Goal: Task Accomplishment & Management: Use online tool/utility

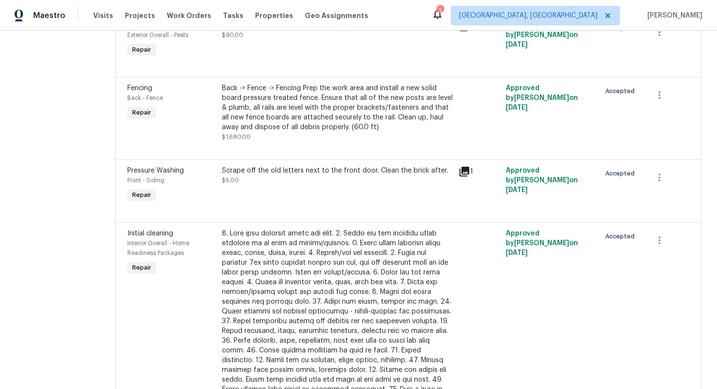
scroll to position [795, 0]
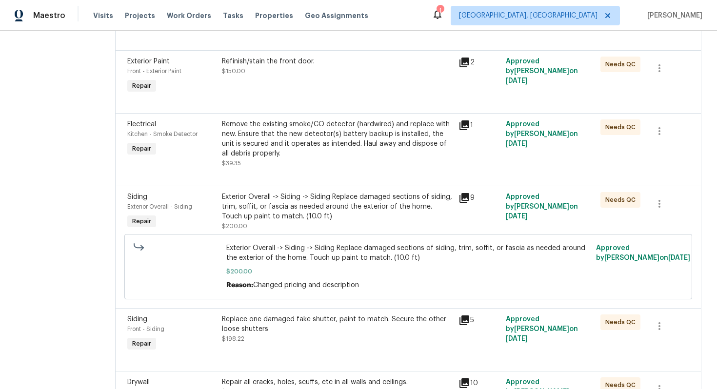
click at [374, 221] on div "Exterior Overall -> Siding -> Siding Replace damaged sections of siding, trim, …" at bounding box center [337, 206] width 231 height 29
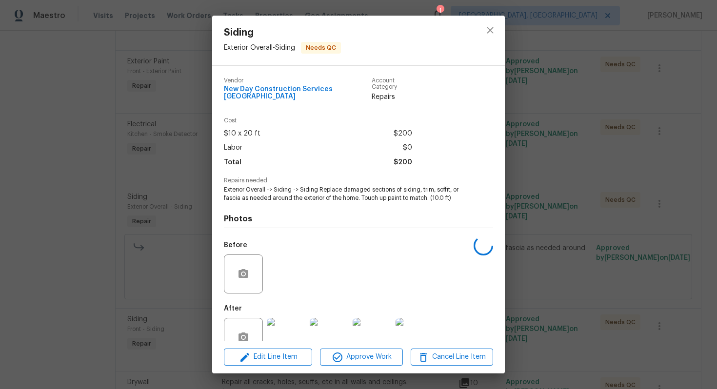
scroll to position [20, 0]
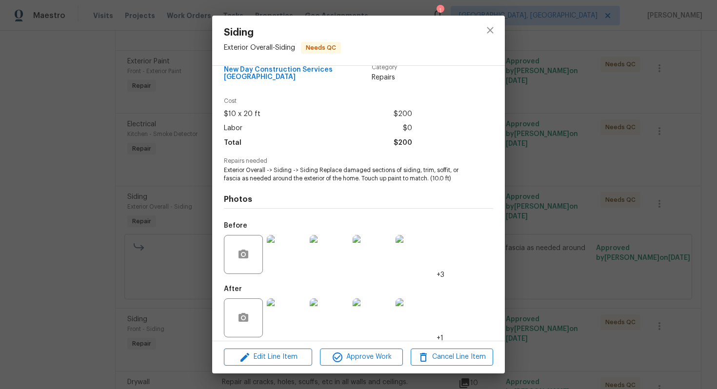
click at [294, 317] on img at bounding box center [286, 317] width 39 height 39
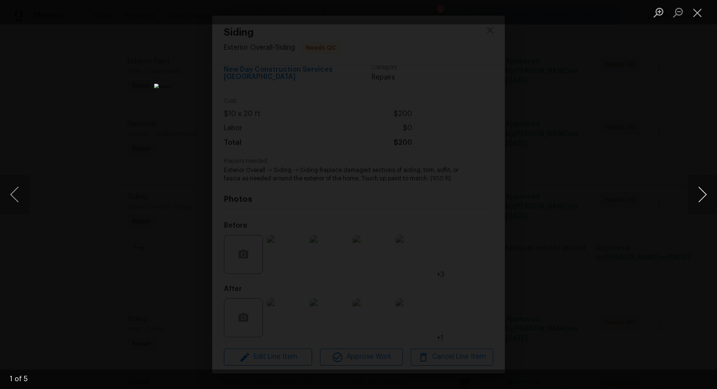
click at [706, 194] on button "Next image" at bounding box center [702, 194] width 29 height 39
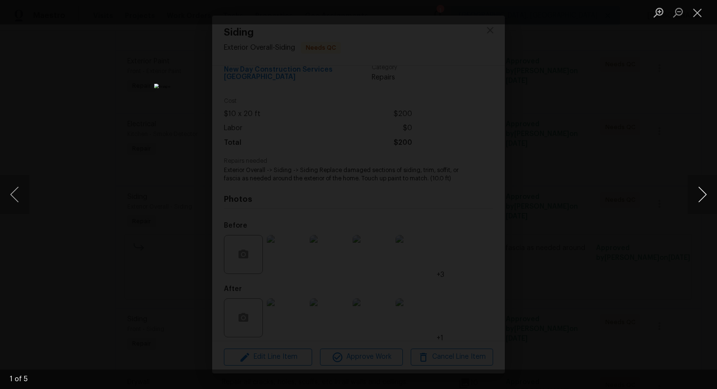
click at [706, 194] on button "Next image" at bounding box center [702, 194] width 29 height 39
click at [713, 195] on button "Next image" at bounding box center [702, 194] width 29 height 39
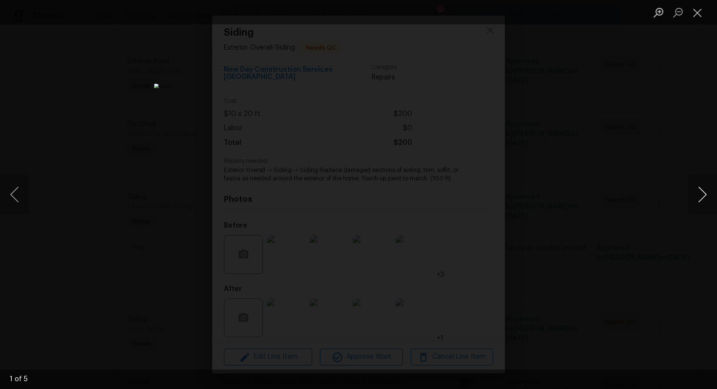
click at [709, 190] on button "Next image" at bounding box center [702, 194] width 29 height 39
click at [709, 195] on button "Next image" at bounding box center [702, 194] width 29 height 39
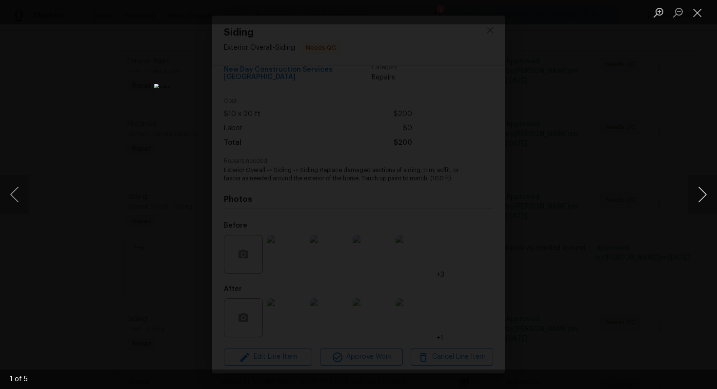
click at [709, 195] on button "Next image" at bounding box center [702, 194] width 29 height 39
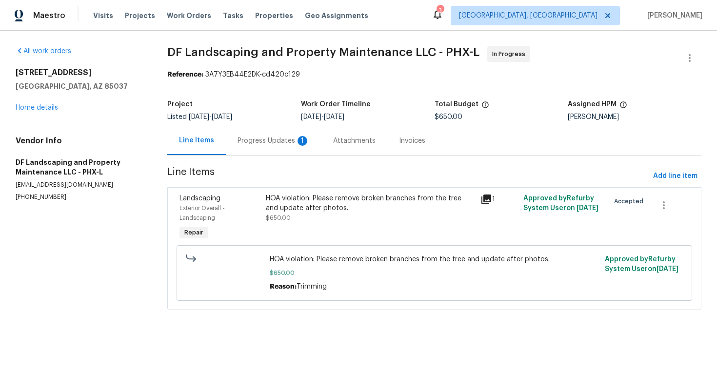
click at [255, 140] on div "Progress Updates 1" at bounding box center [274, 141] width 72 height 10
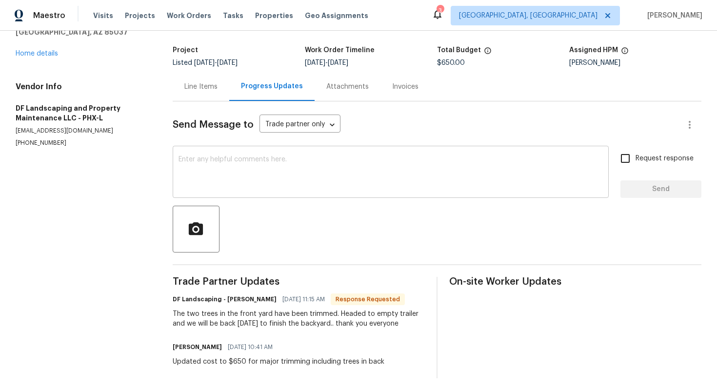
scroll to position [59, 0]
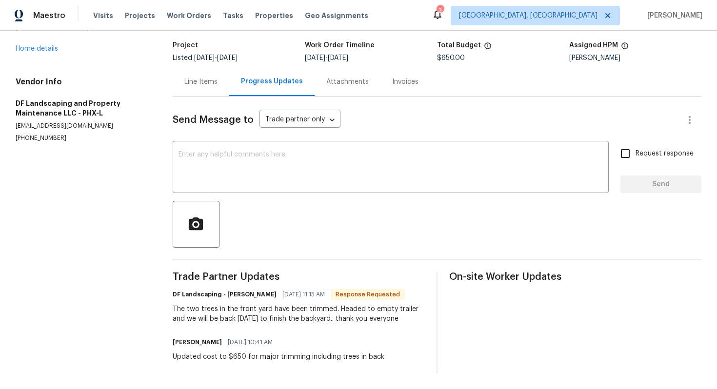
click at [210, 84] on div "Line Items" at bounding box center [200, 82] width 33 height 10
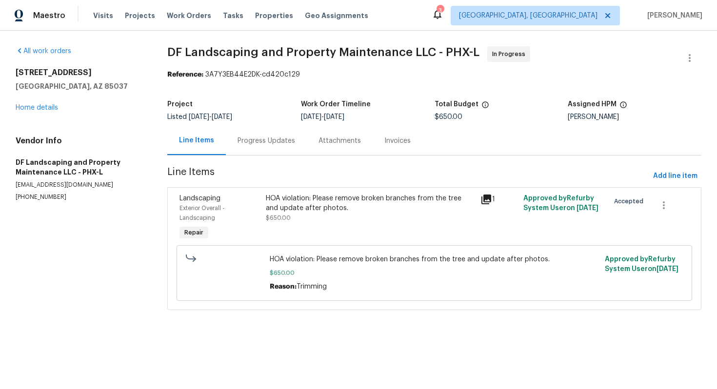
click at [297, 204] on div "HOA violation: Please remove broken branches from the tree and update after pho…" at bounding box center [370, 204] width 209 height 20
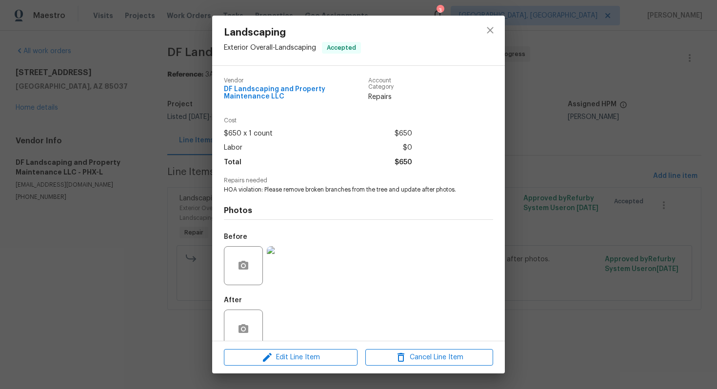
scroll to position [18, 0]
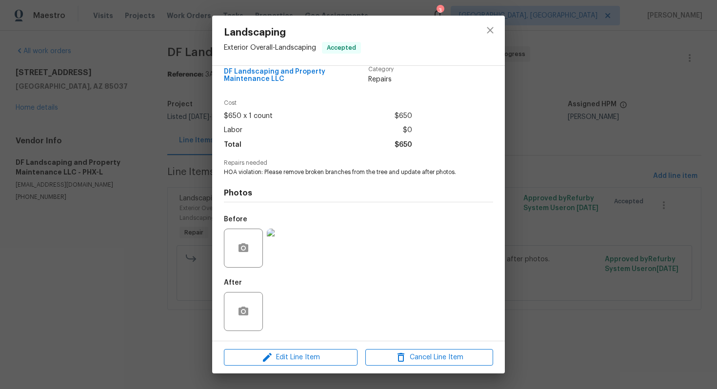
click at [579, 231] on div "Landscaping Exterior Overall - Landscaping Accepted Vendor DF Landscaping and P…" at bounding box center [358, 194] width 717 height 389
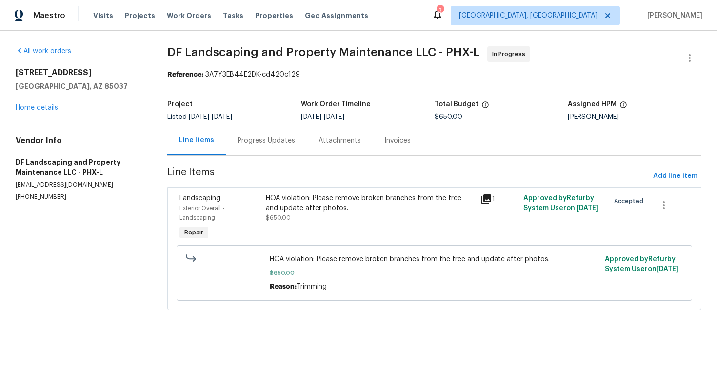
click at [274, 144] on div "Progress Updates" at bounding box center [267, 141] width 58 height 10
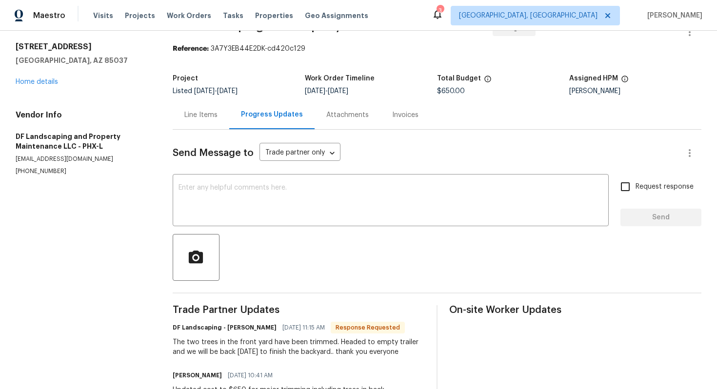
scroll to position [22, 0]
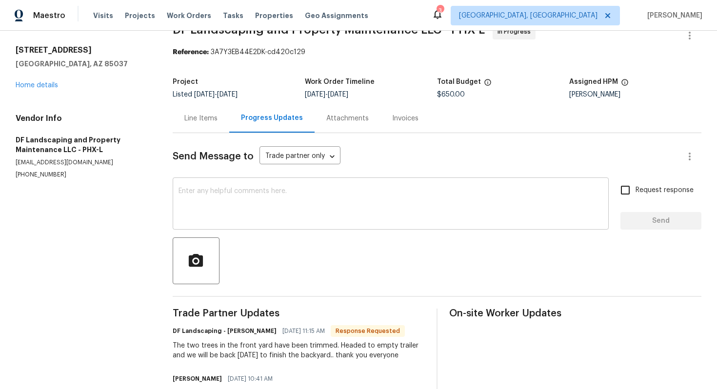
click at [255, 200] on textarea at bounding box center [391, 205] width 424 height 34
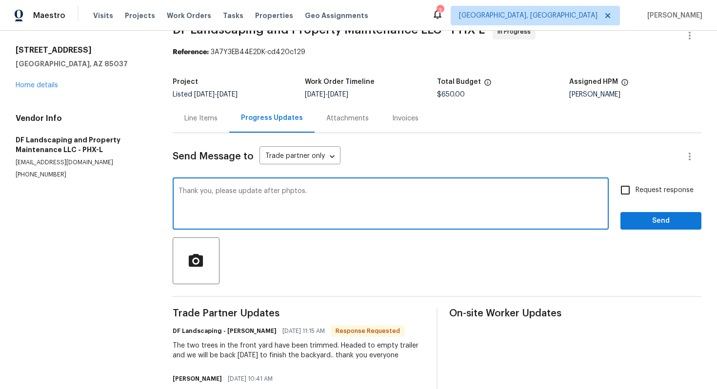
click at [297, 186] on div "Thank you, please update after phptos. x ​" at bounding box center [391, 205] width 436 height 50
click at [408, 218] on textarea "Thank you, please update after photos." at bounding box center [391, 205] width 424 height 34
type textarea "Thank you, please update after photos."
click at [654, 192] on span "Request response" at bounding box center [665, 190] width 58 height 10
click at [636, 192] on input "Request response" at bounding box center [625, 190] width 20 height 20
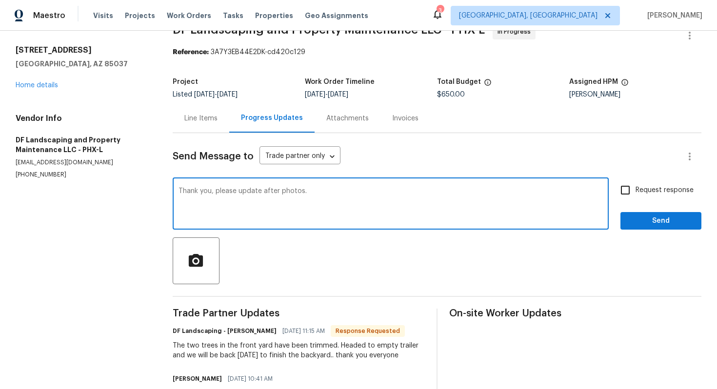
checkbox input "true"
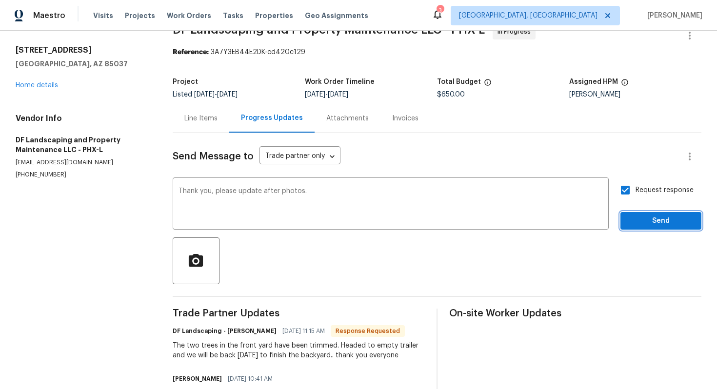
click at [641, 227] on button "Send" at bounding box center [660, 221] width 81 height 18
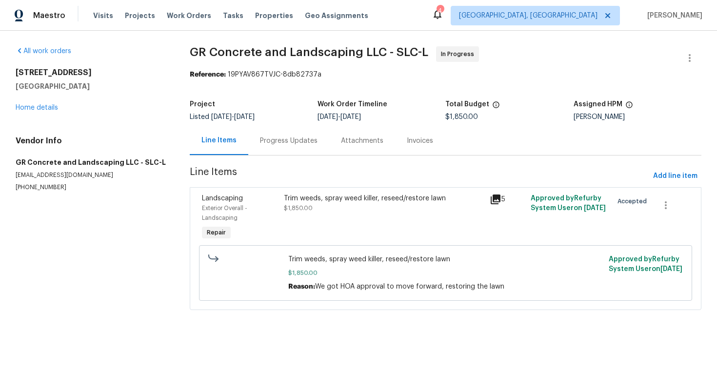
click at [291, 144] on div "Progress Updates" at bounding box center [289, 141] width 58 height 10
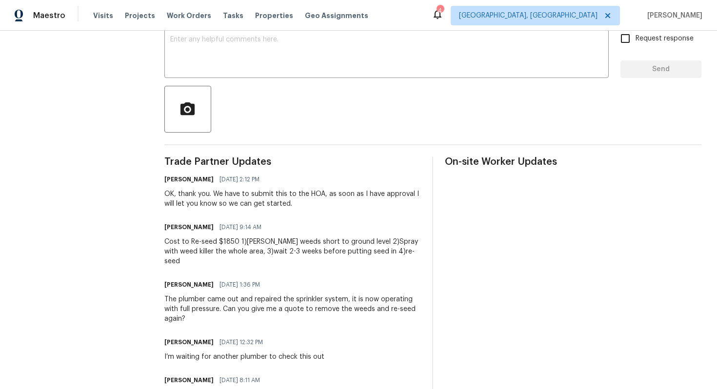
scroll to position [176, 0]
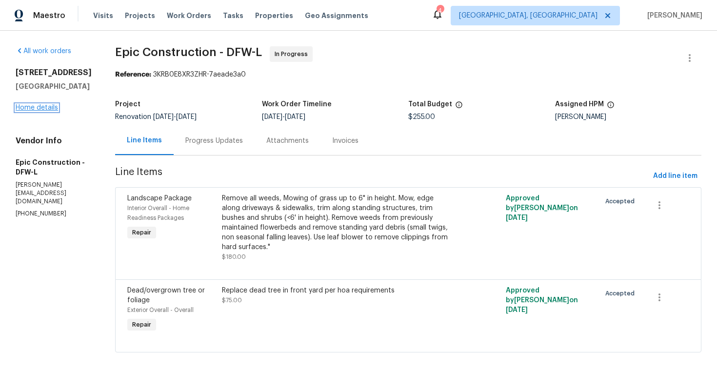
click at [40, 111] on link "Home details" at bounding box center [37, 107] width 42 height 7
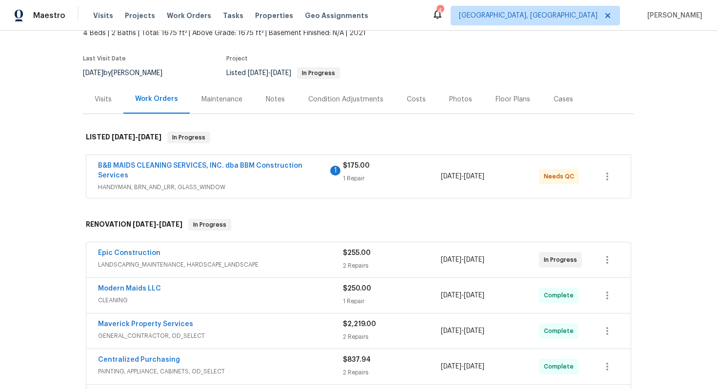
scroll to position [70, 0]
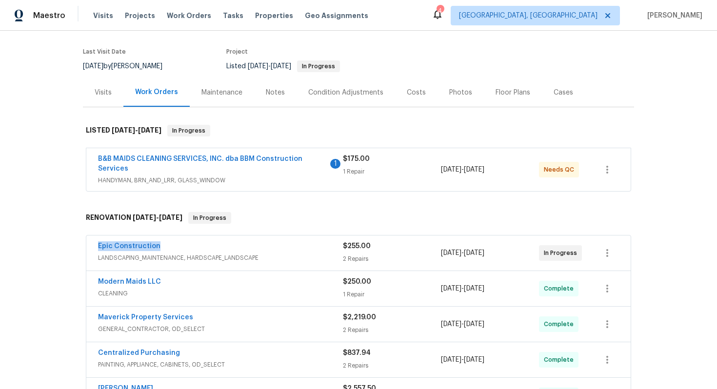
drag, startPoint x: 195, startPoint y: 243, endPoint x: 94, endPoint y: 244, distance: 101.0
click at [93, 245] on div "Epic Construction LANDSCAPING_MAINTENANCE, HARDSCAPE_LANDSCAPE $255.00 2 Repair…" at bounding box center [358, 253] width 544 height 35
copy link "Epic Construction"
